Goal: Check status

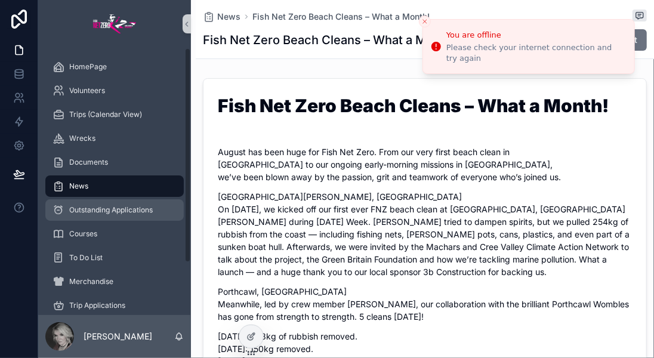
drag, startPoint x: 0, startPoint y: 0, endPoint x: 139, endPoint y: 208, distance: 250.3
click at [139, 208] on span "Outstanding Applications" at bounding box center [110, 210] width 83 height 10
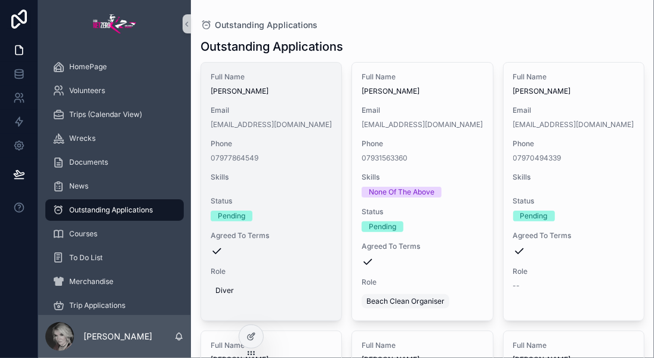
click at [277, 202] on span "Status" at bounding box center [271, 201] width 121 height 10
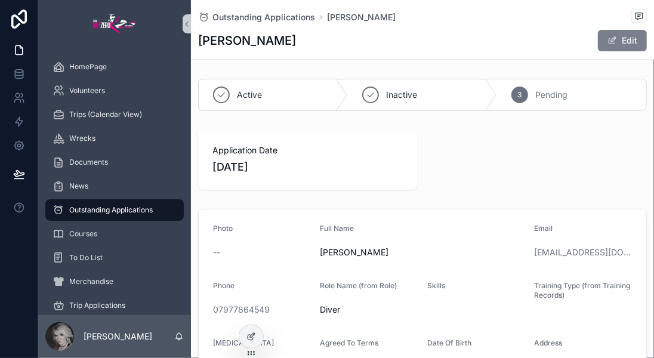
click at [613, 42] on button "Edit" at bounding box center [622, 40] width 49 height 21
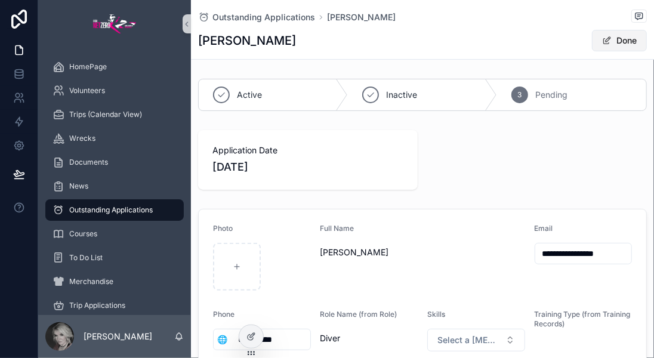
click at [615, 45] on button "Done" at bounding box center [619, 40] width 55 height 21
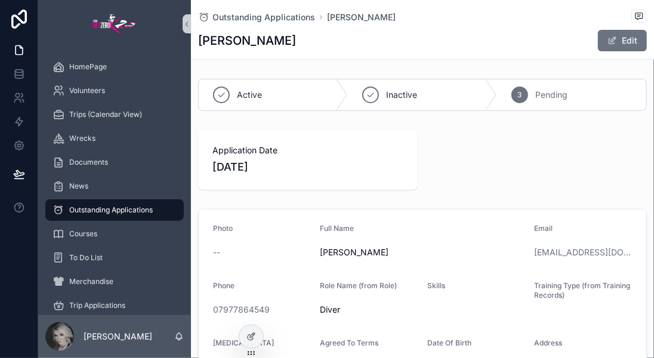
click at [534, 239] on div "Email Lee2485@yahoo.com" at bounding box center [583, 243] width 98 height 38
